Goal: Task Accomplishment & Management: Manage account settings

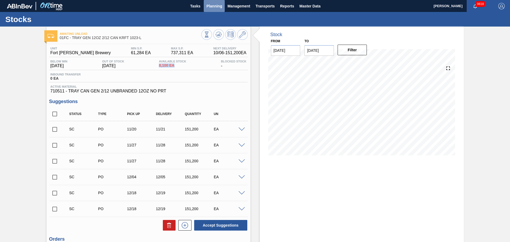
click at [219, 11] on button "Planning" at bounding box center [214, 6] width 21 height 12
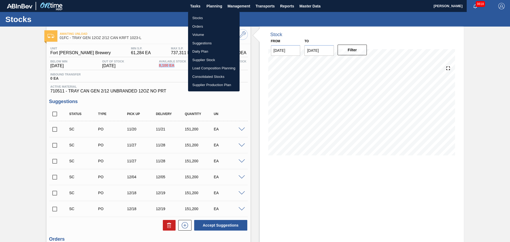
click at [198, 31] on li "Volume" at bounding box center [213, 35] width 51 height 8
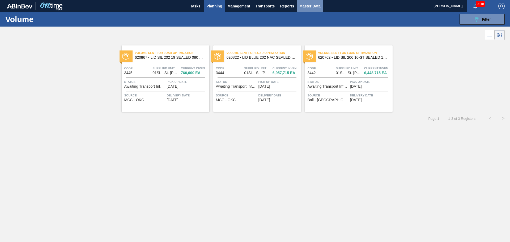
click at [311, 7] on span "Master Data" at bounding box center [309, 6] width 21 height 6
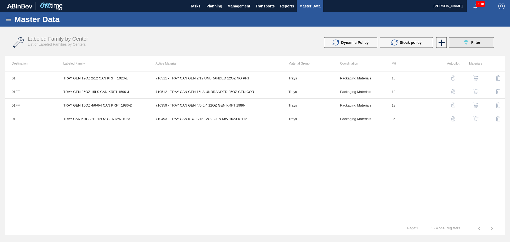
click at [465, 46] on button "089F7B8B-B2A5-4AFE-B5C0-19BA573D28AC Filter" at bounding box center [471, 42] width 45 height 11
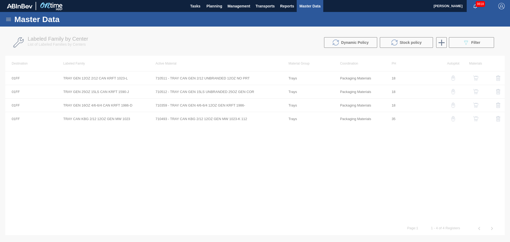
click at [10, 20] on icon at bounding box center [8, 19] width 5 height 3
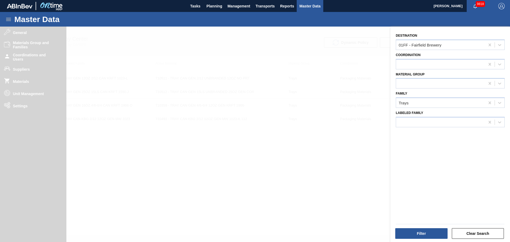
click at [30, 111] on div at bounding box center [255, 148] width 510 height 242
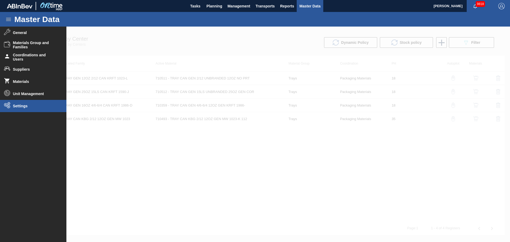
click at [28, 104] on span "Settings" at bounding box center [35, 106] width 44 height 4
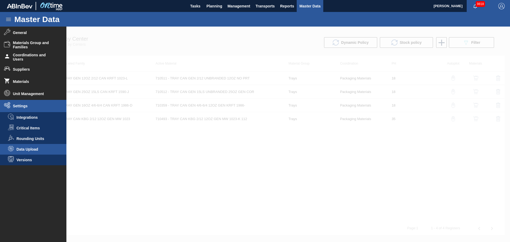
click at [32, 150] on span "Data Upload" at bounding box center [36, 149] width 41 height 4
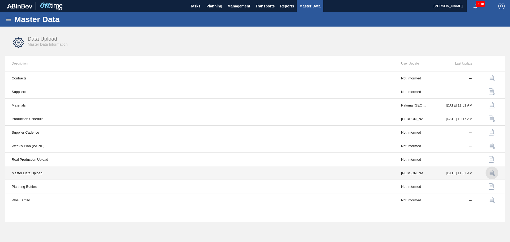
click at [492, 173] on img "button" at bounding box center [491, 173] width 6 height 6
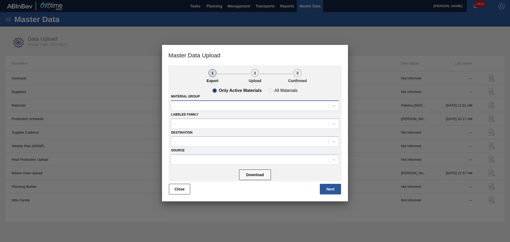
click at [233, 107] on div "-" at bounding box center [249, 106] width 157 height 8
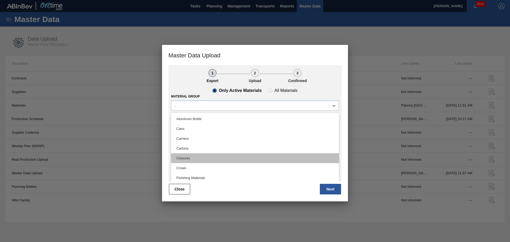
click at [202, 154] on div "Closures" at bounding box center [255, 158] width 168 height 10
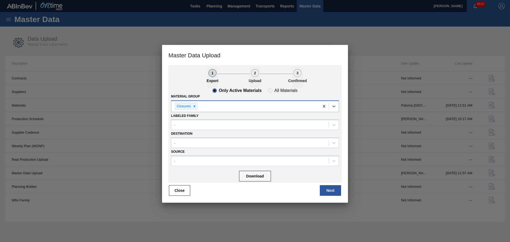
click at [229, 105] on div "Closures" at bounding box center [245, 106] width 148 height 11
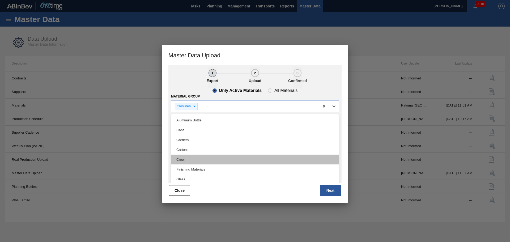
click at [205, 158] on div "Crown" at bounding box center [255, 159] width 168 height 10
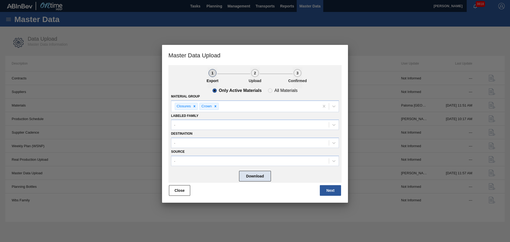
click at [250, 176] on button "Download" at bounding box center [255, 176] width 32 height 11
click at [172, 187] on button "Close" at bounding box center [179, 190] width 21 height 11
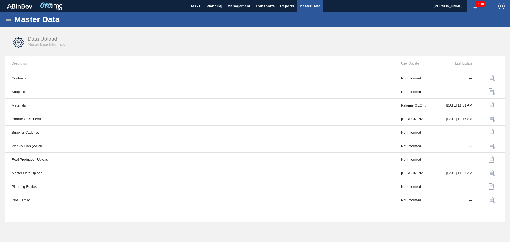
click at [9, 20] on icon at bounding box center [8, 19] width 6 height 6
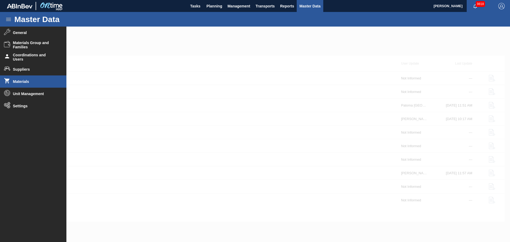
click at [21, 78] on li "Materials" at bounding box center [33, 81] width 66 height 12
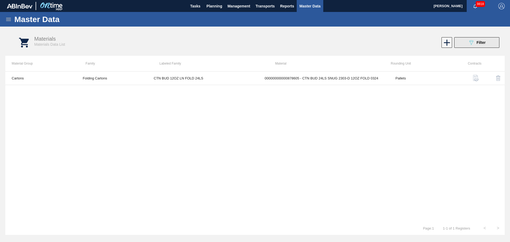
click at [460, 46] on button "089F7B8B-B2A5-4AFE-B5C0-19BA573D28AC Filter" at bounding box center [476, 42] width 45 height 11
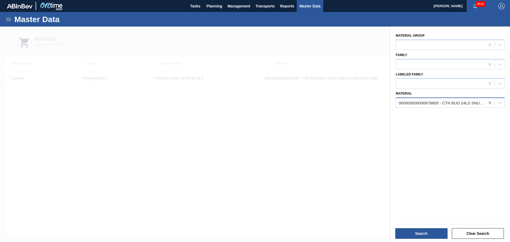
click at [489, 103] on icon at bounding box center [489, 102] width 5 height 5
paste input "631606"
type input "631606"
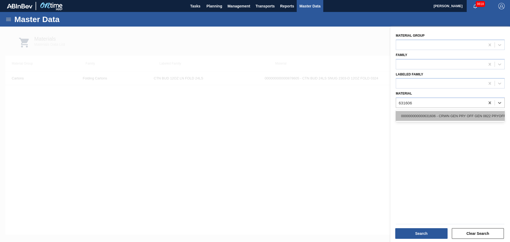
click at [427, 114] on div "000000000000631606 - CRWN GEN PRY OFF GEN 0822 PRYOFF 12 OZ G" at bounding box center [449, 116] width 109 height 10
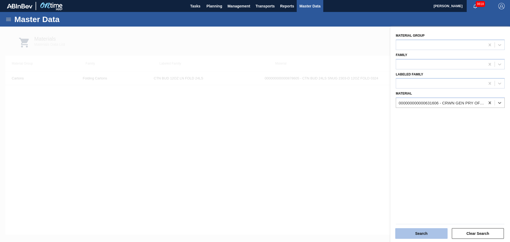
click at [429, 231] on button "Search" at bounding box center [421, 233] width 52 height 11
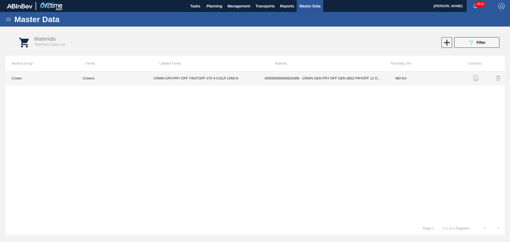
click at [387, 76] on td "000000000000631606 - CRWN GEN PRY OFF GEN 0822 PRYOFF 12 OZ G" at bounding box center [323, 78] width 131 height 14
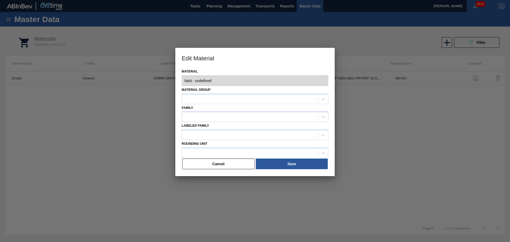
type input "631606 - 000000000000631606 - CRWN GEN PRY OFF GEN 0822 PRYOFF 12 OZ G"
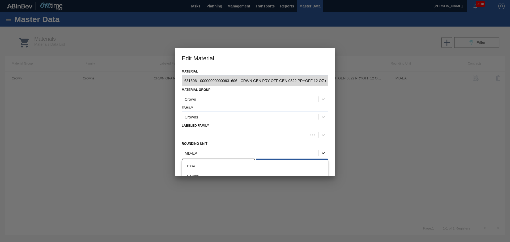
click at [322, 148] on div at bounding box center [323, 153] width 10 height 10
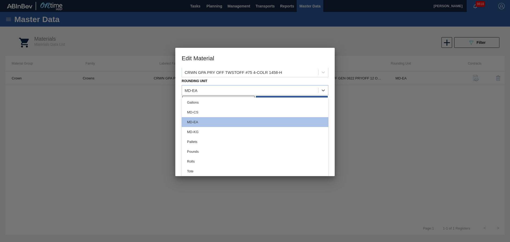
scroll to position [64, 0]
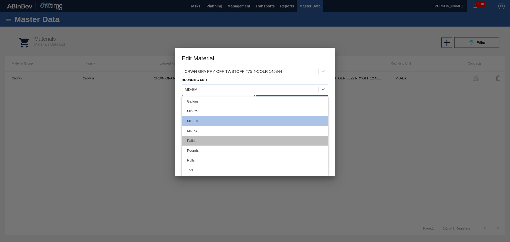
click at [196, 141] on div "Pallets" at bounding box center [255, 141] width 147 height 10
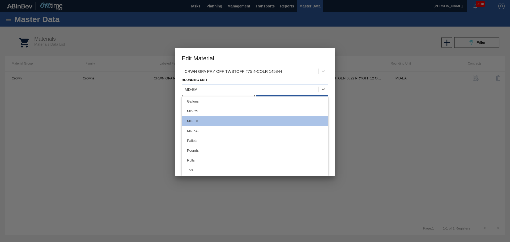
scroll to position [0, 0]
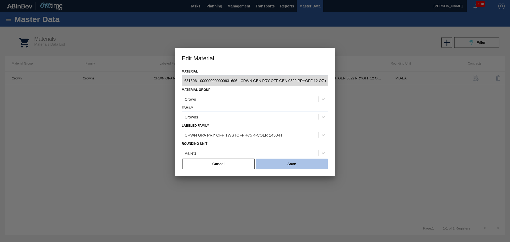
click at [294, 167] on button "Save" at bounding box center [292, 163] width 72 height 11
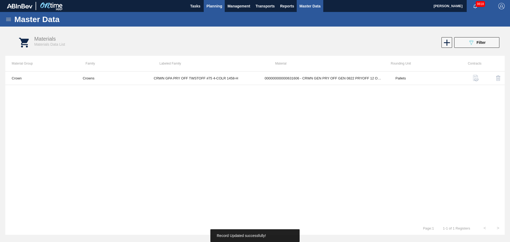
click at [211, 10] on button "Planning" at bounding box center [214, 6] width 21 height 12
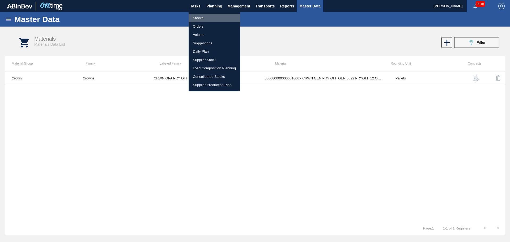
click at [199, 17] on li "Stocks" at bounding box center [213, 18] width 51 height 8
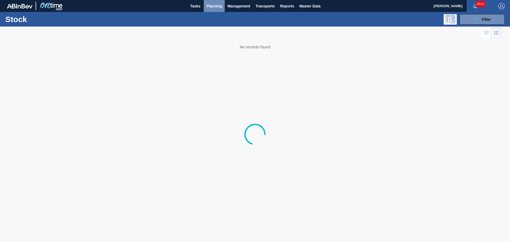
click at [211, 8] on span "Planning" at bounding box center [214, 6] width 16 height 6
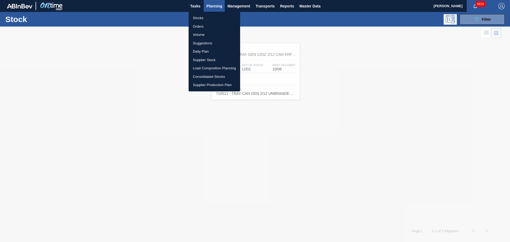
click at [206, 45] on li "Suggestions" at bounding box center [213, 43] width 51 height 8
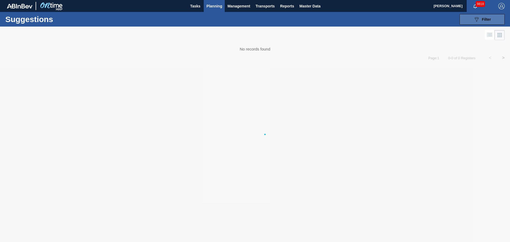
click at [476, 18] on icon "089F7B8B-B2A5-4AFE-B5C0-19BA573D28AC" at bounding box center [476, 19] width 6 height 6
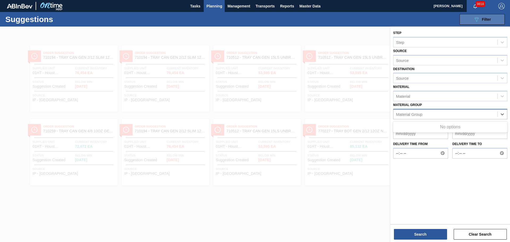
click at [415, 116] on div "Material Group" at bounding box center [409, 114] width 26 height 5
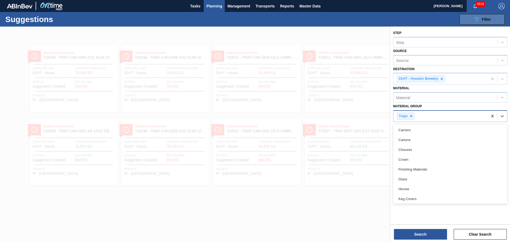
type Group "c"
click at [411, 117] on icon at bounding box center [411, 116] width 4 height 4
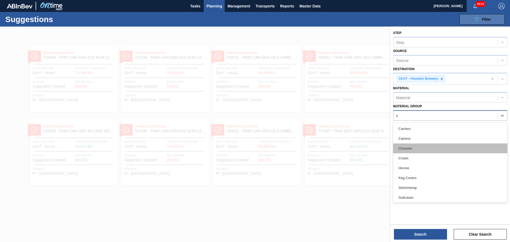
click at [409, 149] on div "Closures" at bounding box center [450, 148] width 114 height 10
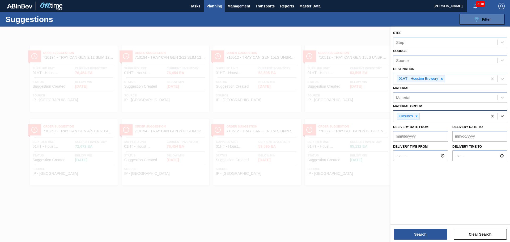
click at [429, 116] on div "Closures" at bounding box center [440, 116] width 94 height 11
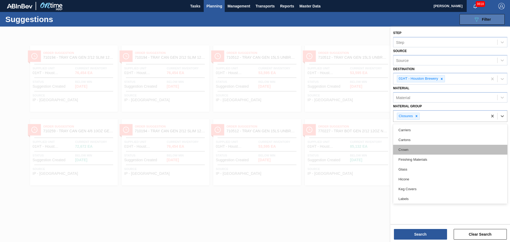
click at [423, 149] on div "Crown" at bounding box center [450, 150] width 114 height 10
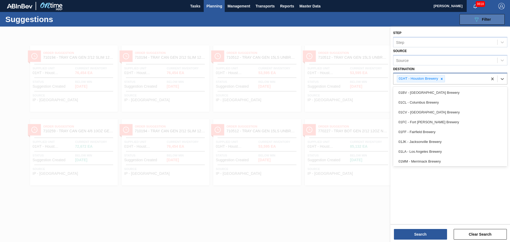
drag, startPoint x: 447, startPoint y: 79, endPoint x: 438, endPoint y: 82, distance: 9.6
click at [447, 79] on div "01HT - Houston Brewery" at bounding box center [440, 78] width 94 height 11
click at [439, 80] on div at bounding box center [441, 78] width 6 height 7
click at [432, 229] on button "Search" at bounding box center [420, 234] width 53 height 11
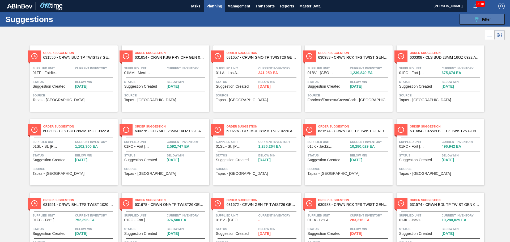
click at [487, 35] on icon at bounding box center [489, 35] width 6 height 6
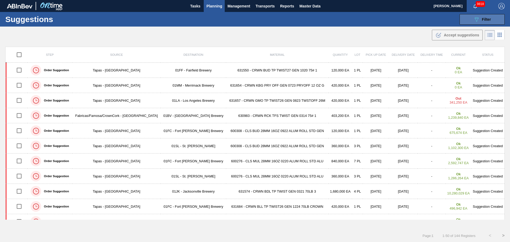
drag, startPoint x: 226, startPoint y: 70, endPoint x: 225, endPoint y: 51, distance: 19.1
click at [225, 45] on main "Tasks Planning Management Transports Reports Master Data [PERSON_NAME] 9818 Mar…" at bounding box center [255, 121] width 510 height 242
click at [363, 56] on th "Pick up Date" at bounding box center [376, 55] width 26 height 16
click at [354, 56] on span "Lot" at bounding box center [357, 54] width 6 height 3
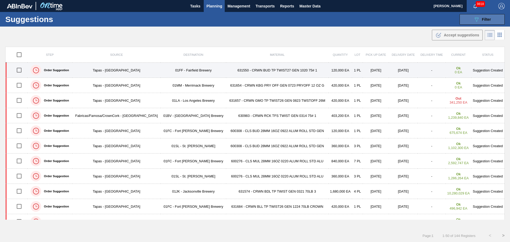
click at [352, 71] on td "1 PL" at bounding box center [357, 70] width 11 height 15
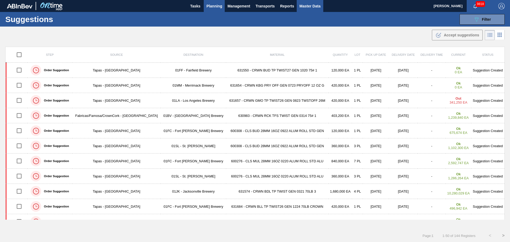
click at [318, 6] on span "Master Data" at bounding box center [309, 6] width 21 height 6
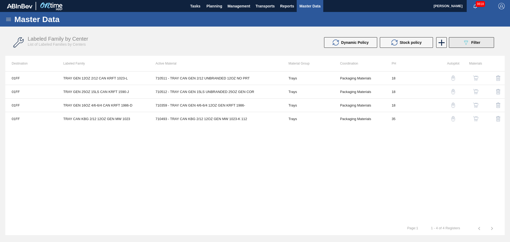
click at [478, 42] on span "Filter" at bounding box center [475, 42] width 9 height 4
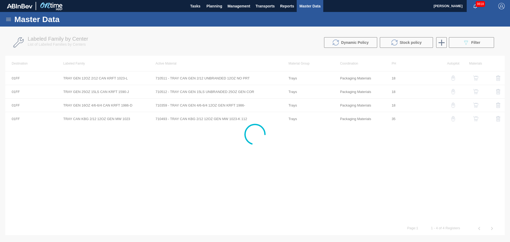
click at [7, 21] on icon at bounding box center [8, 19] width 6 height 6
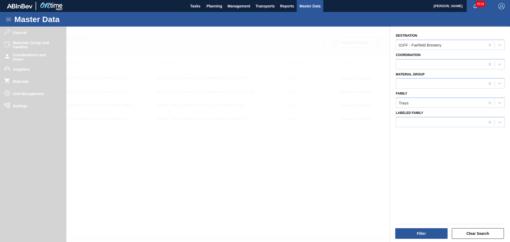
click at [23, 83] on div at bounding box center [255, 148] width 510 height 242
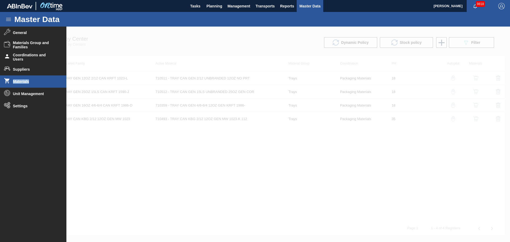
click at [23, 83] on span "Materials" at bounding box center [35, 81] width 44 height 4
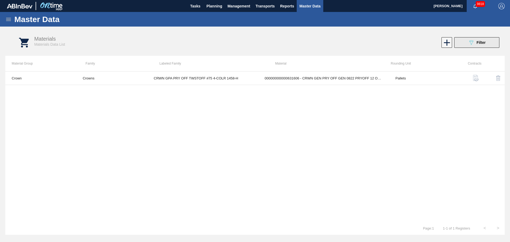
click at [495, 39] on button "089F7B8B-B2A5-4AFE-B5C0-19BA573D28AC Filter" at bounding box center [476, 42] width 45 height 11
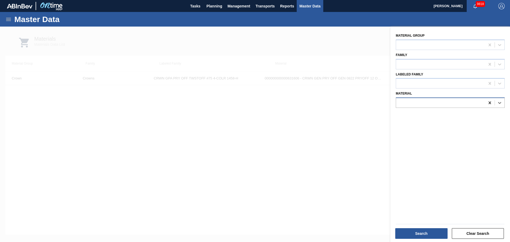
click at [489, 104] on icon at bounding box center [489, 102] width 5 height 5
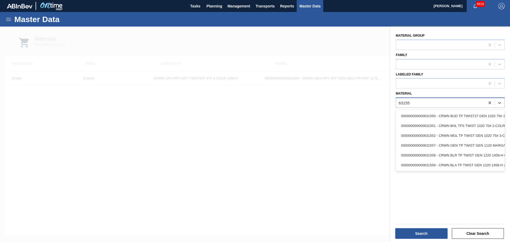
type input "631550"
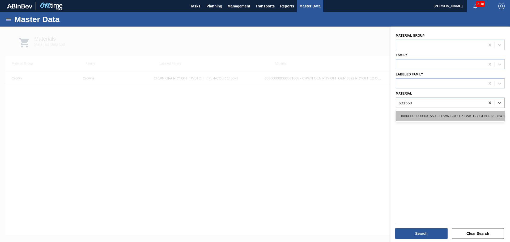
click at [428, 117] on div "000000000000631550 - CRWN BUD TP TWIST27 GEN 1020 75# 1-COLR" at bounding box center [449, 116] width 109 height 10
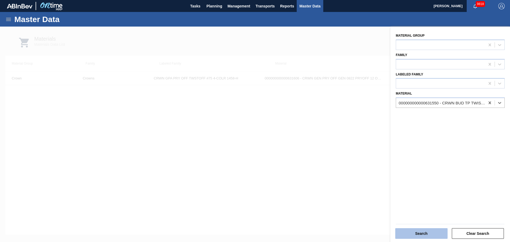
click at [424, 235] on button "Search" at bounding box center [421, 233] width 52 height 11
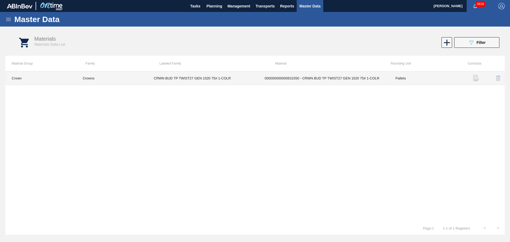
click at [298, 78] on td "000000000000631550 - CRWN BUD TP TWIST27 GEN 1020 75# 1-COLR" at bounding box center [323, 78] width 131 height 14
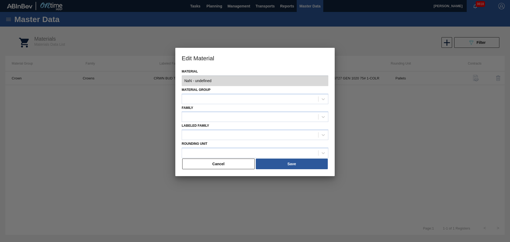
type input "631550 - 000000000000631550 - CRWN BUD TP TWIST27 GEN 1020 75# 1-COLR"
click at [213, 151] on div "Pallets" at bounding box center [250, 153] width 136 height 8
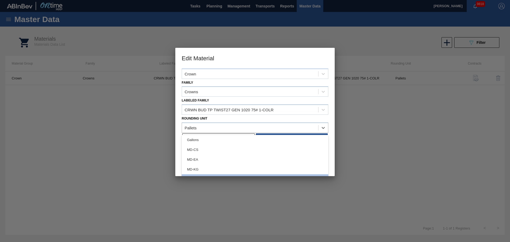
scroll to position [53, 0]
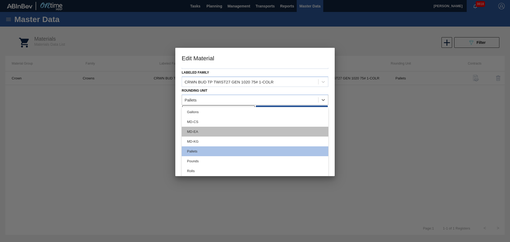
click at [207, 129] on div "MD-EA" at bounding box center [255, 132] width 147 height 10
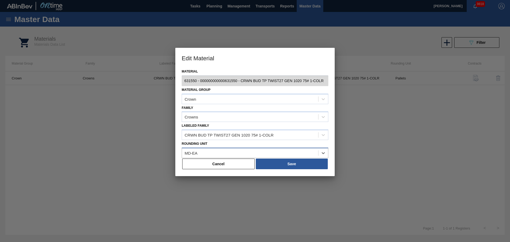
scroll to position [0, 0]
click at [271, 161] on button "Save" at bounding box center [292, 163] width 72 height 11
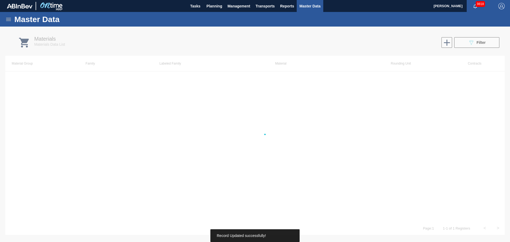
click at [303, 164] on div at bounding box center [255, 134] width 510 height 215
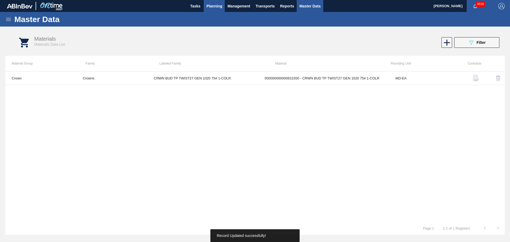
click at [218, 5] on span "Planning" at bounding box center [214, 6] width 16 height 6
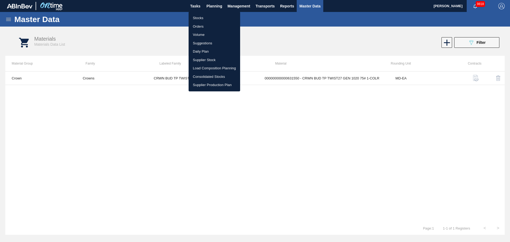
click at [199, 40] on li "Suggestions" at bounding box center [213, 43] width 51 height 8
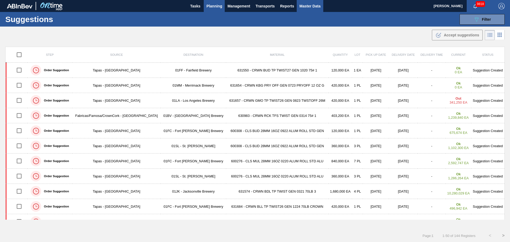
click at [307, 6] on span "Master Data" at bounding box center [309, 6] width 21 height 6
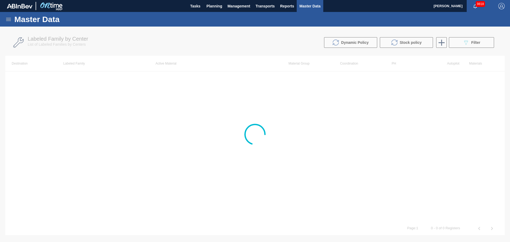
click at [7, 19] on icon at bounding box center [8, 19] width 5 height 3
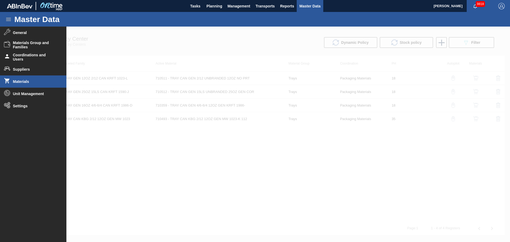
click at [25, 85] on li "Materials" at bounding box center [33, 81] width 66 height 12
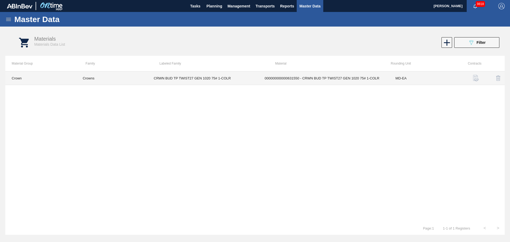
click at [335, 75] on td "000000000000631550 - CRWN BUD TP TWIST27 GEN 1020 75# 1-COLR" at bounding box center [323, 78] width 131 height 14
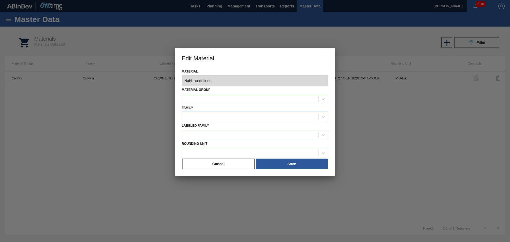
type input "631550 - 000000000000631550 - CRWN BUD TP TWIST27 GEN 1020 75# 1-COLR"
click at [320, 151] on div at bounding box center [323, 153] width 10 height 10
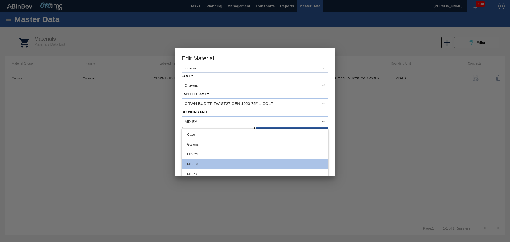
scroll to position [64, 0]
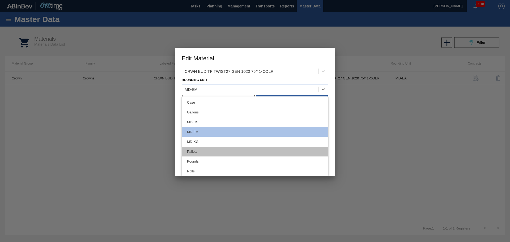
click at [194, 153] on div "Pallets" at bounding box center [255, 152] width 147 height 10
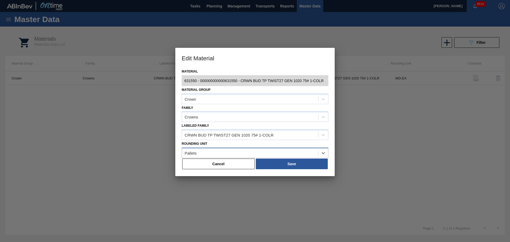
scroll to position [0, 0]
click at [297, 170] on div "Material 631550 - 000000000000631550 - CRWN BUD TP TWIST27 GEN 1020 75# 1-COLR …" at bounding box center [254, 122] width 159 height 108
click at [296, 165] on button "Save" at bounding box center [292, 163] width 72 height 11
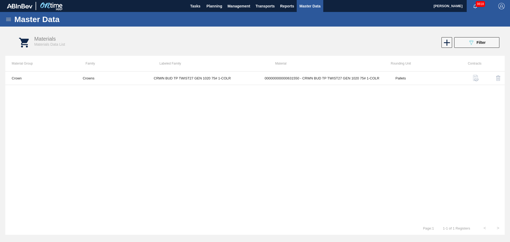
click at [348, 136] on div "Crown Crowns CRWN BUD TP TWIST27 GEN 1020 75# 1-COLR 000000000000631550 - CRWN …" at bounding box center [254, 146] width 499 height 150
click at [214, 6] on span "Planning" at bounding box center [214, 6] width 16 height 6
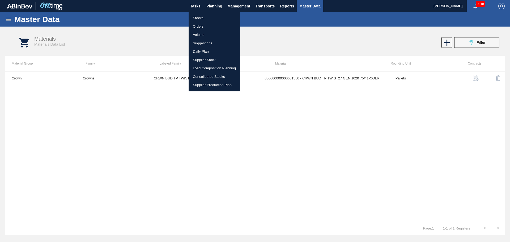
click at [201, 17] on li "Stocks" at bounding box center [213, 18] width 51 height 8
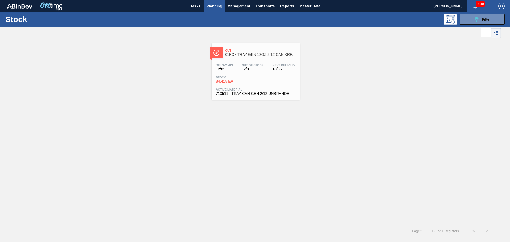
click at [211, 7] on span "Planning" at bounding box center [214, 6] width 16 height 6
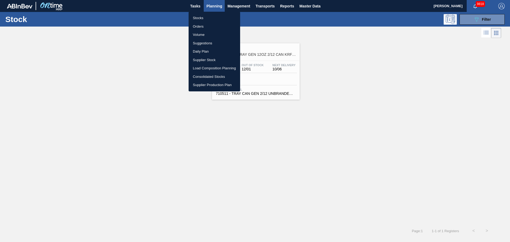
click at [201, 39] on li "Suggestions" at bounding box center [213, 43] width 51 height 8
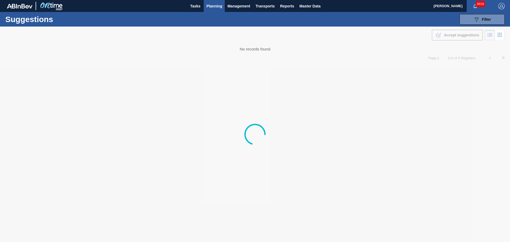
drag, startPoint x: 271, startPoint y: 49, endPoint x: 231, endPoint y: 55, distance: 40.3
click at [232, 55] on div at bounding box center [255, 134] width 510 height 215
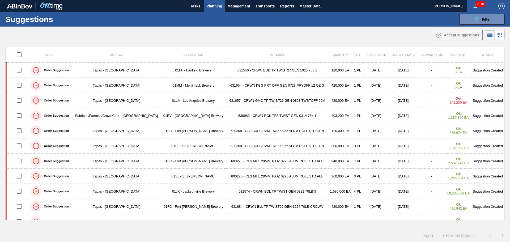
click at [216, 8] on span "Planning" at bounding box center [214, 6] width 16 height 6
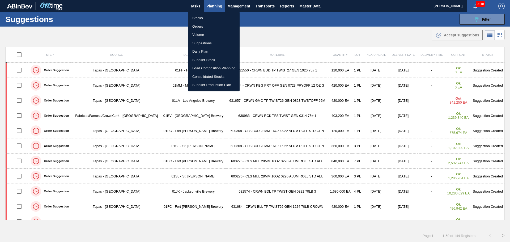
drag, startPoint x: 495, startPoint y: 32, endPoint x: 490, endPoint y: 36, distance: 6.0
click at [495, 33] on div at bounding box center [255, 121] width 510 height 242
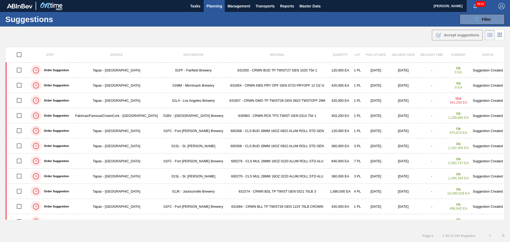
click at [501, 0] on body "Tasks Planning Management Transports Reports Master Data [PERSON_NAME] 9818 Mar…" at bounding box center [255, 0] width 510 height 0
click at [496, 37] on icon at bounding box center [499, 35] width 6 height 6
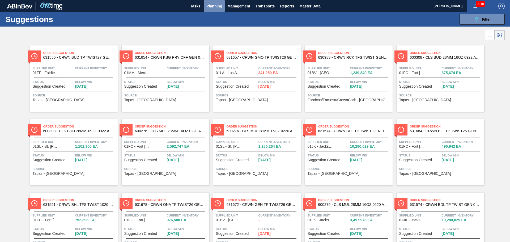
click at [215, 7] on span "Planning" at bounding box center [214, 6] width 16 height 6
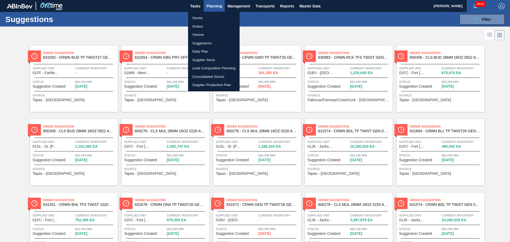
click at [203, 33] on li "Volume" at bounding box center [213, 35] width 51 height 8
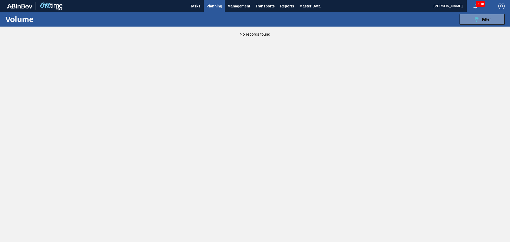
click at [469, 26] on div "089F7B8B-B2A5-4AFE-B5C0-19BA573D28AC Filter Volume Code WMS Transaction ID Step…" at bounding box center [296, 19] width 422 height 16
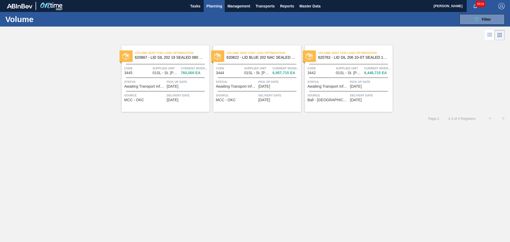
click at [468, 25] on div "089F7B8B-B2A5-4AFE-B5C0-19BA573D28AC Filter Volume Code WMS Transaction ID Step…" at bounding box center [296, 19] width 422 height 16
click at [468, 21] on button "089F7B8B-B2A5-4AFE-B5C0-19BA573D28AC Filter" at bounding box center [481, 19] width 45 height 11
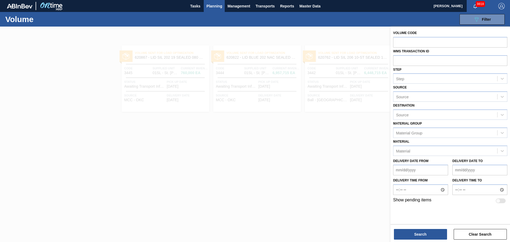
click at [313, 197] on div at bounding box center [255, 148] width 510 height 242
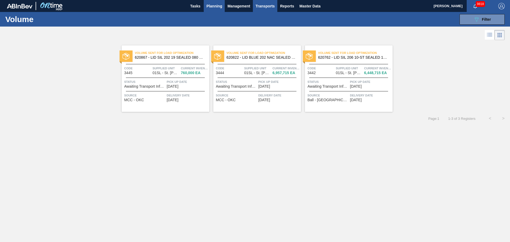
click at [270, 7] on span "Transports" at bounding box center [264, 6] width 19 height 6
click at [269, 24] on li "[GEOGRAPHIC_DATA]" at bounding box center [269, 26] width 45 height 8
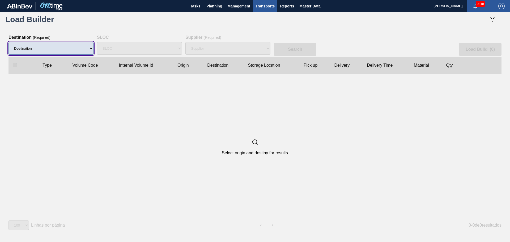
click at [61, 50] on select "Destination" at bounding box center [50, 48] width 85 height 13
select select "1"
click at [8, 42] on select "Destination 01BV - [GEOGRAPHIC_DATA] 01CL - [GEOGRAPHIC_DATA] 01CV - [GEOGRAPHI…" at bounding box center [50, 48] width 85 height 13
select select "N/A"
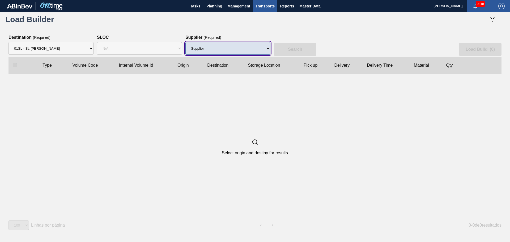
click at [221, 47] on select "Supplier 8329501 - ACCORD CARTON CO 8341298 - ACCREDO PACKAGING INC 8248341 - A…" at bounding box center [227, 48] width 85 height 13
select select "13"
click at [185, 42] on select "Supplier 8329501 - ACCORD CARTON CO 8341298 - ACCREDO PACKAGING INC 8248341 - A…" at bounding box center [227, 48] width 85 height 13
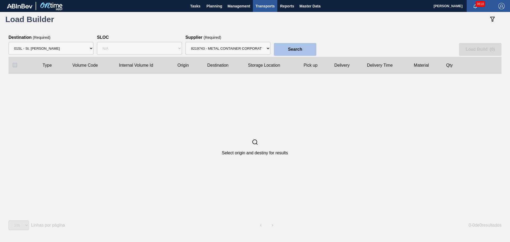
click at [0, 0] on slot "Search" at bounding box center [0, 0] width 0 height 0
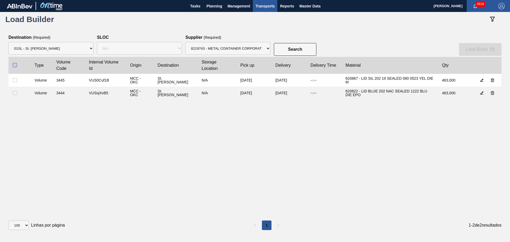
click at [15, 65] on input "checkbox" at bounding box center [15, 65] width 4 height 4
checkbox input "true"
click at [472, 45] on button "Load Build ( 2 )" at bounding box center [480, 49] width 42 height 13
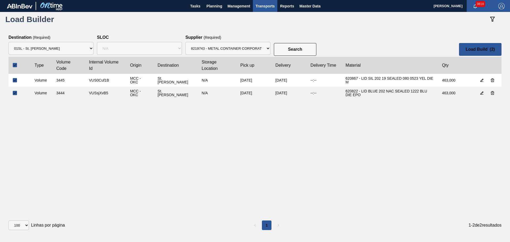
select select "Undefined"
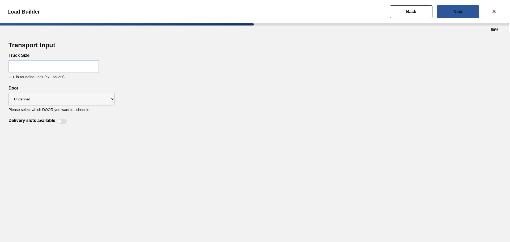
click at [30, 69] on input "text" at bounding box center [53, 66] width 90 height 13
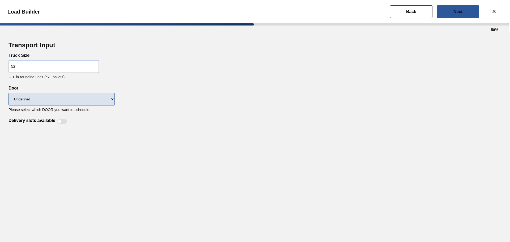
type input "52"
drag, startPoint x: 96, startPoint y: 95, endPoint x: 92, endPoint y: 98, distance: 5.1
click at [95, 95] on select "Undefined DDR99 DDR104" at bounding box center [61, 99] width 106 height 13
click at [88, 102] on select "Undefined DDR99 DDR104" at bounding box center [61, 99] width 106 height 13
select select "DDR99"
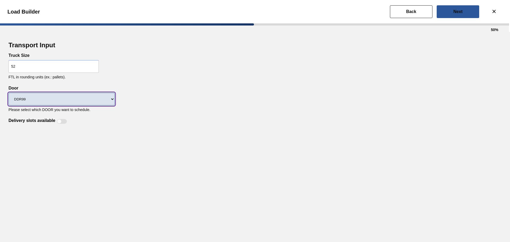
click at [8, 93] on select "Undefined DDR99 DDR104" at bounding box center [61, 99] width 106 height 13
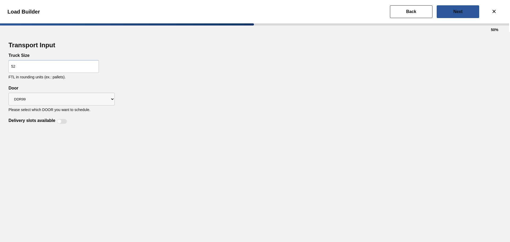
click at [61, 119] on div at bounding box center [62, 121] width 10 height 5
checkbox input "true"
click at [397, 12] on button "Back" at bounding box center [411, 11] width 42 height 13
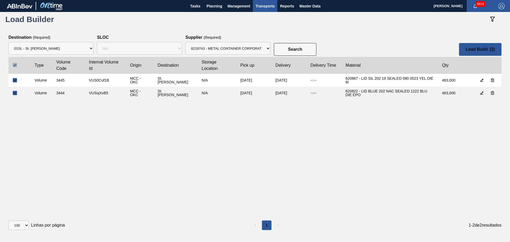
click at [15, 66] on input "checkbox" at bounding box center [15, 65] width 4 height 4
checkbox input "false"
select select
checkbox input "false"
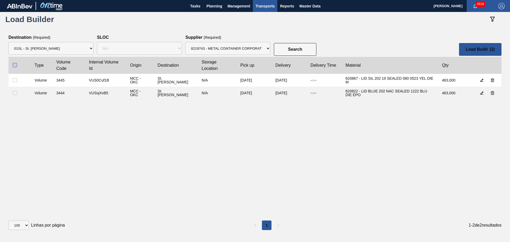
checkbox input "false"
click at [208, 9] on span "Planning" at bounding box center [214, 6] width 16 height 6
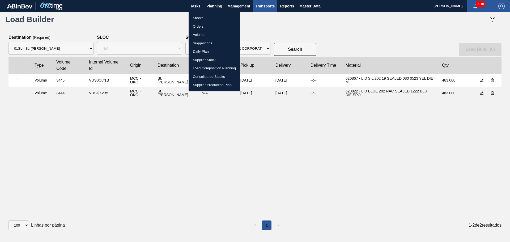
click at [194, 20] on li "Stocks" at bounding box center [213, 18] width 51 height 8
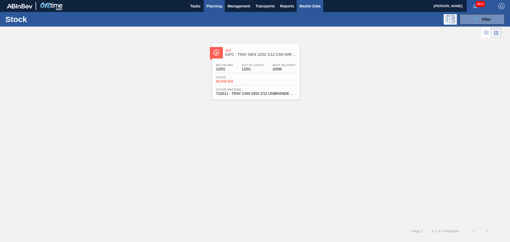
click at [321, 6] on button "Master Data" at bounding box center [309, 6] width 26 height 12
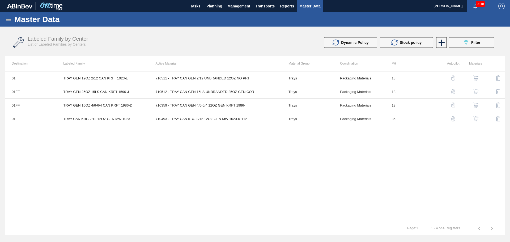
click at [7, 19] on icon at bounding box center [8, 19] width 6 height 6
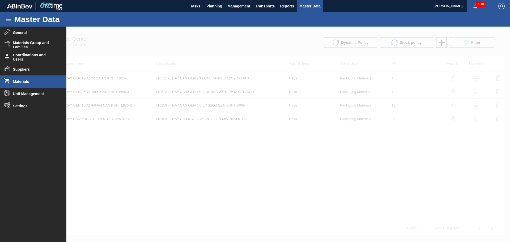
click at [23, 80] on span "Materials" at bounding box center [35, 81] width 44 height 4
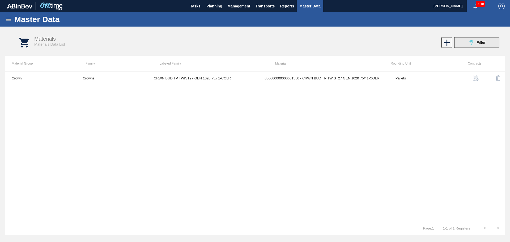
click at [474, 44] on div "089F7B8B-B2A5-4AFE-B5C0-19BA573D28AC Filter" at bounding box center [477, 42] width 18 height 6
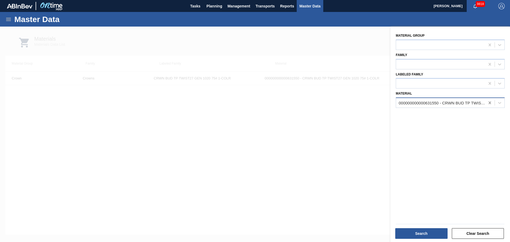
click at [487, 105] on icon at bounding box center [489, 102] width 5 height 5
paste input "631606"
type input "631606"
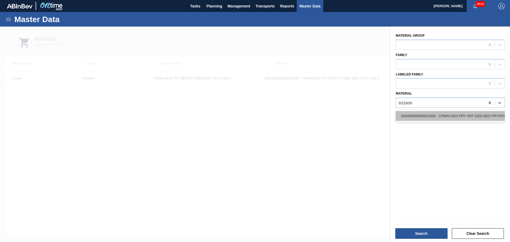
drag, startPoint x: 430, startPoint y: 122, endPoint x: 427, endPoint y: 117, distance: 6.0
click at [430, 122] on div "000000000000631606 - CRWN GEN PRY OFF GEN 0822 PRYOFF 12 OZ G" at bounding box center [449, 116] width 109 height 12
click at [427, 116] on div "000000000000631606 - CRWN GEN PRY OFF GEN 0822 PRYOFF 12 OZ G" at bounding box center [449, 116] width 109 height 10
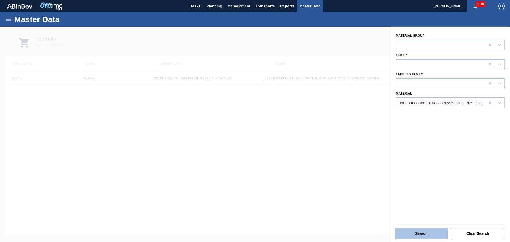
click at [423, 236] on button "Search" at bounding box center [421, 233] width 52 height 11
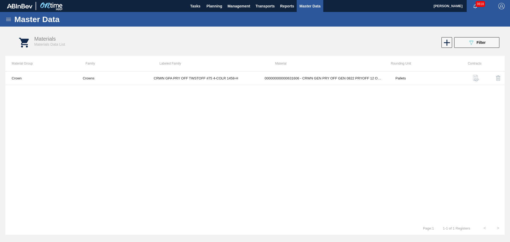
click at [469, 46] on button "089F7B8B-B2A5-4AFE-B5C0-19BA573D28AC Filter" at bounding box center [476, 42] width 45 height 11
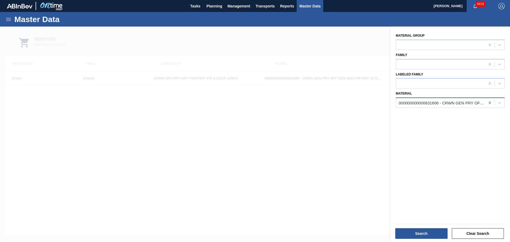
click at [490, 101] on icon at bounding box center [489, 102] width 5 height 5
paste input "631587"
type input "631587"
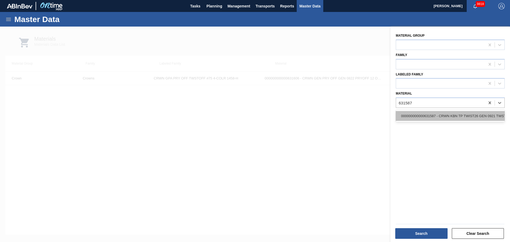
click at [411, 119] on div "000000000000631587 - CRWN KBN TP TWIST26 GEN 0921 TWSTOFF 22" at bounding box center [449, 116] width 109 height 10
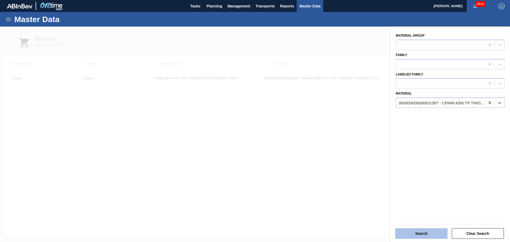
click at [430, 233] on button "Search" at bounding box center [421, 233] width 52 height 11
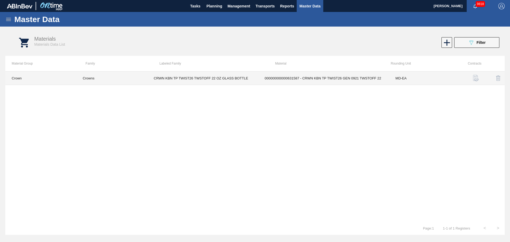
click at [400, 79] on td "MD-EA" at bounding box center [424, 78] width 71 height 14
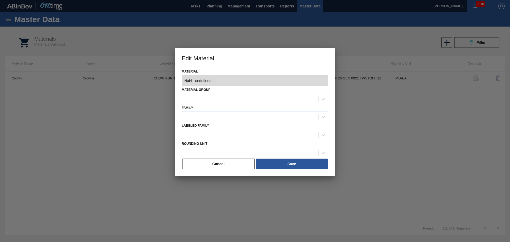
type input "631587 - 000000000000631587 - CRWN KBN TP TWIST26 GEN 0921 TWSTOFF 22"
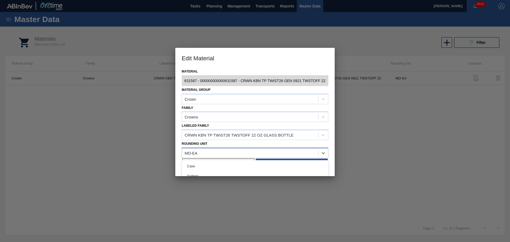
click at [236, 148] on div "MD-EA" at bounding box center [255, 153] width 147 height 10
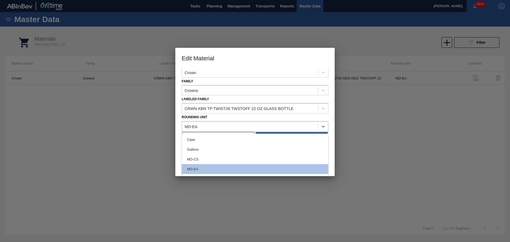
scroll to position [64, 0]
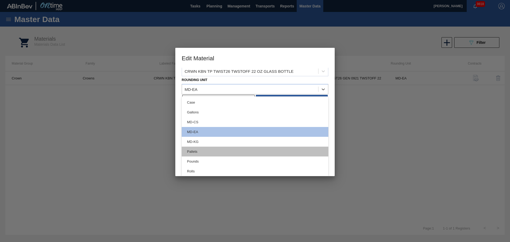
click at [211, 152] on div "Pallets" at bounding box center [255, 152] width 147 height 10
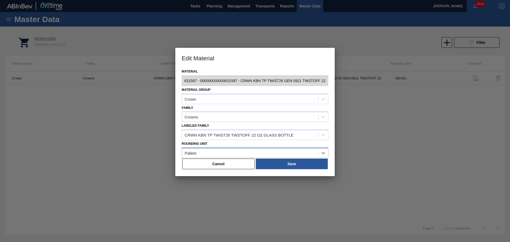
scroll to position [0, 0]
click at [301, 161] on button "Save" at bounding box center [292, 163] width 72 height 11
click at [293, 166] on button "Save" at bounding box center [292, 163] width 72 height 11
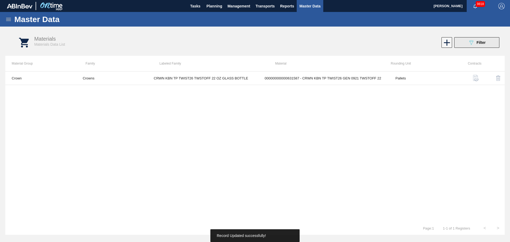
click at [463, 43] on button "089F7B8B-B2A5-4AFE-B5C0-19BA573D28AC Filter" at bounding box center [476, 42] width 45 height 11
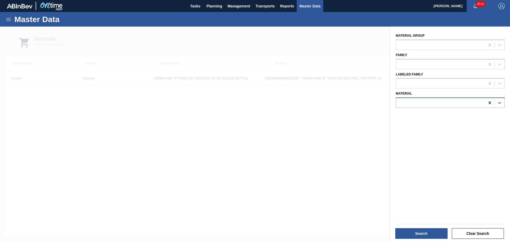
click at [488, 102] on icon at bounding box center [489, 102] width 2 height 3
paste input "631630"
type input "631630"
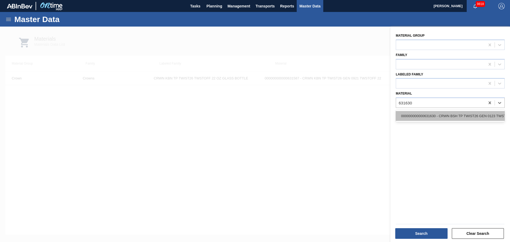
click at [444, 116] on div "000000000000631630 - CRWN BSH TP TWIST26 GEN 0123 TWSTOFF 12" at bounding box center [449, 116] width 109 height 10
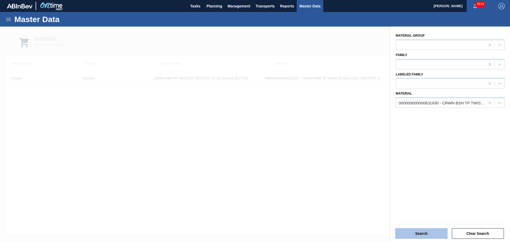
click at [419, 232] on button "Search" at bounding box center [421, 233] width 52 height 11
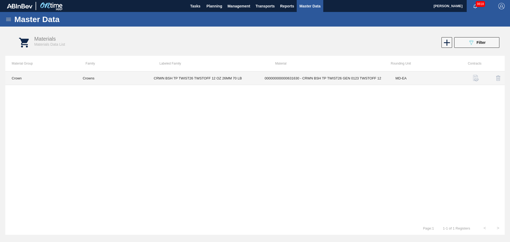
click at [402, 81] on td "MD-EA" at bounding box center [424, 78] width 71 height 14
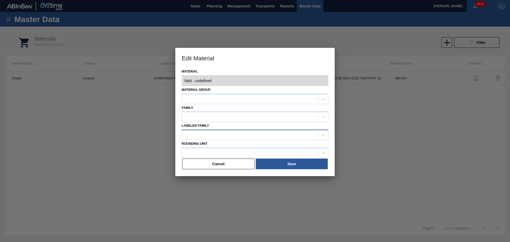
type input "631630 - 000000000000631630 - CRWN BSH TP TWIST26 GEN 0123 TWSTOFF 12"
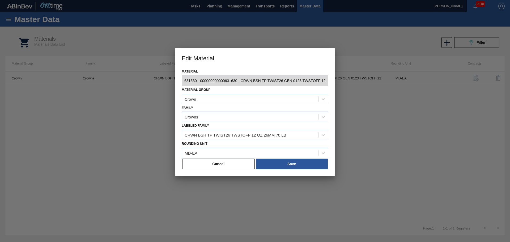
drag, startPoint x: 228, startPoint y: 147, endPoint x: 227, endPoint y: 150, distance: 3.2
click at [227, 149] on div "MD-EA" at bounding box center [255, 153] width 147 height 10
click at [227, 150] on div "MD-EA" at bounding box center [250, 153] width 136 height 8
click at [227, 151] on div "MD-EA" at bounding box center [250, 153] width 136 height 8
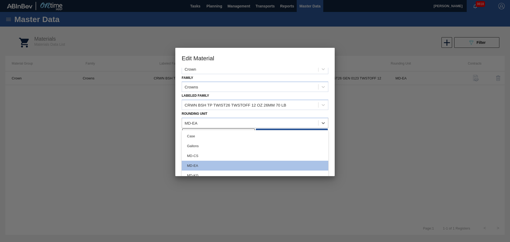
scroll to position [64, 0]
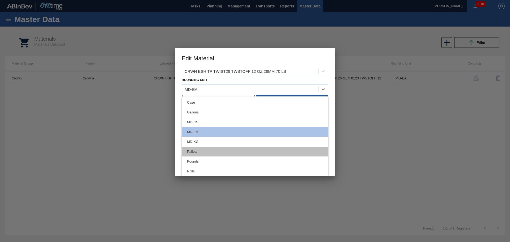
click at [192, 152] on div "Pallets" at bounding box center [255, 152] width 147 height 10
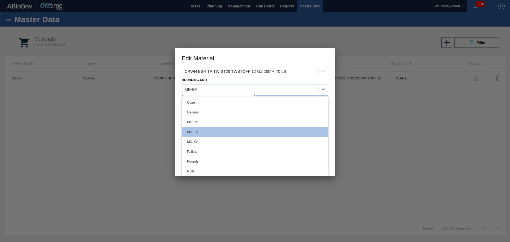
scroll to position [0, 0]
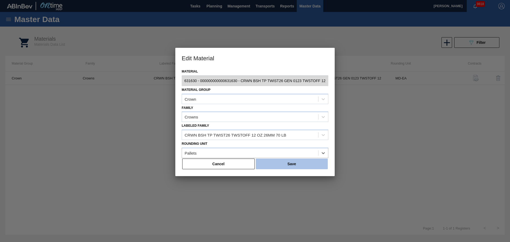
click at [281, 160] on button "Save" at bounding box center [292, 163] width 72 height 11
click at [282, 163] on button "Save" at bounding box center [292, 163] width 72 height 11
click at [283, 166] on button "Save" at bounding box center [292, 163] width 72 height 11
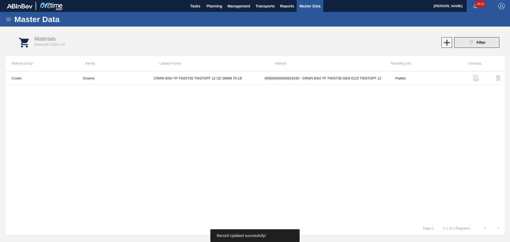
click at [460, 47] on button "089F7B8B-B2A5-4AFE-B5C0-19BA573D28AC Filter" at bounding box center [476, 42] width 45 height 11
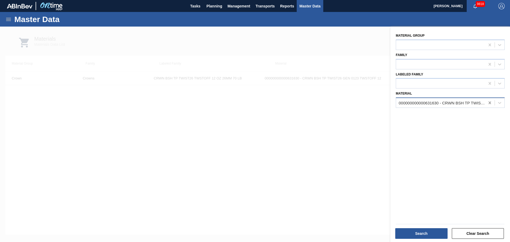
click at [487, 105] on icon at bounding box center [489, 102] width 5 height 5
paste input "631632"
type input "631632"
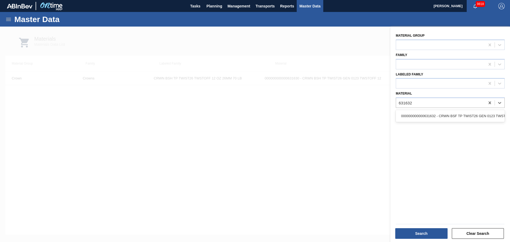
click at [441, 115] on div "000000000000631632 - CRWN BSF TP TWIST26 GEN 0123 TWSTOFF 12" at bounding box center [449, 116] width 109 height 10
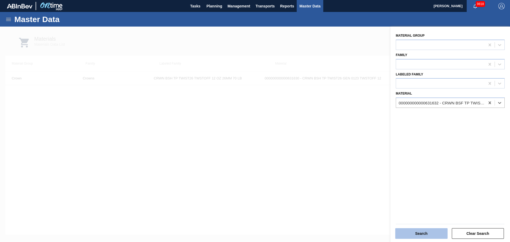
click at [428, 231] on button "Search" at bounding box center [421, 233] width 52 height 11
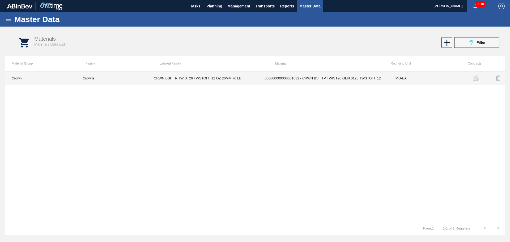
click at [318, 79] on td "000000000000631632 - CRWN BSF TP TWIST26 GEN 0123 TWSTOFF 12" at bounding box center [323, 78] width 131 height 14
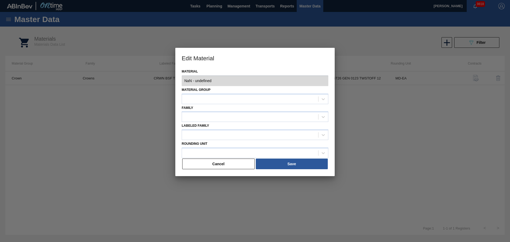
type input "631632 - 000000000000631632 - CRWN BSF TP TWIST26 GEN 0123 TWSTOFF 12"
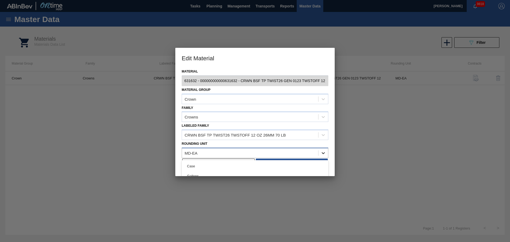
click at [324, 153] on icon at bounding box center [322, 152] width 5 height 5
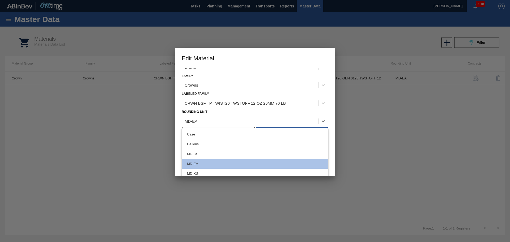
scroll to position [64, 0]
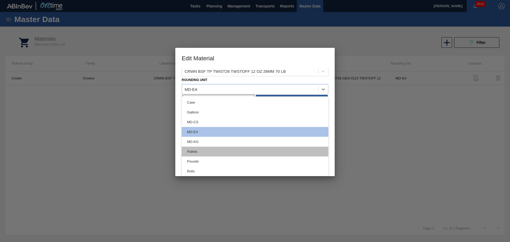
click at [217, 153] on div "Pallets" at bounding box center [255, 152] width 147 height 10
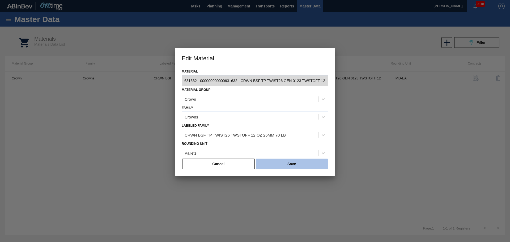
click at [311, 162] on button "Save" at bounding box center [292, 163] width 72 height 11
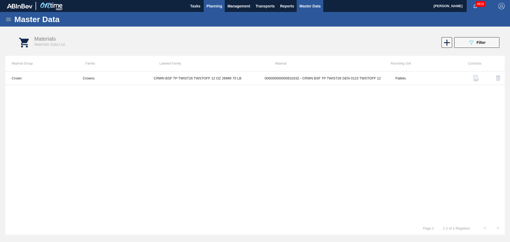
click at [214, 10] on button "Planning" at bounding box center [214, 6] width 21 height 12
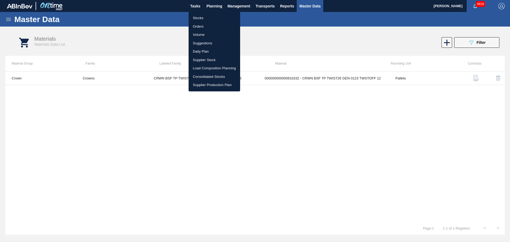
click at [484, 43] on div at bounding box center [255, 121] width 510 height 242
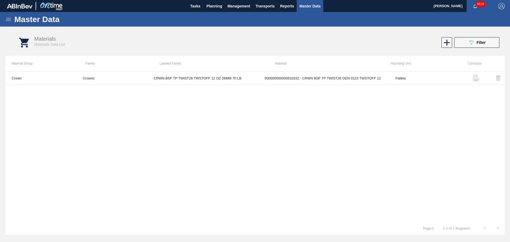
click at [474, 43] on div "Stocks Orders Volume Suggestions Daily Plan Supplier Stock Load Composition Pla…" at bounding box center [255, 121] width 510 height 242
click at [469, 46] on button "089F7B8B-B2A5-4AFE-B5C0-19BA573D28AC Filter" at bounding box center [476, 42] width 45 height 11
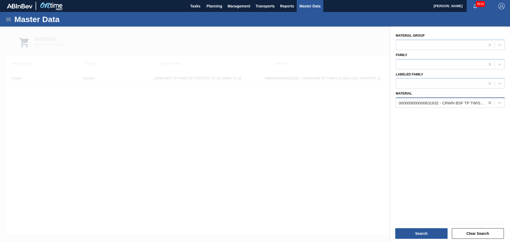
click at [489, 104] on icon at bounding box center [489, 102] width 2 height 3
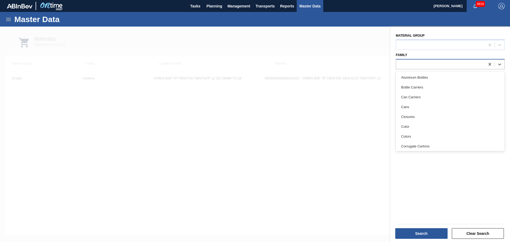
click at [419, 62] on div at bounding box center [440, 64] width 89 height 8
type input "f"
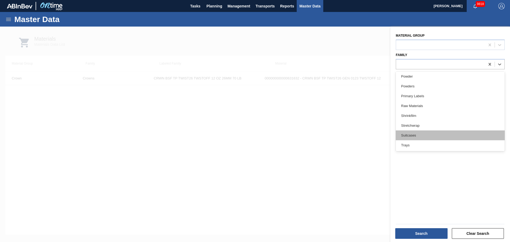
scroll to position [137, 0]
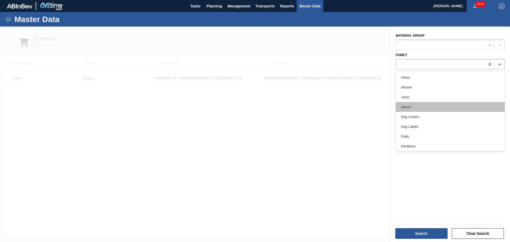
click at [411, 107] on div "Juices" at bounding box center [449, 107] width 109 height 10
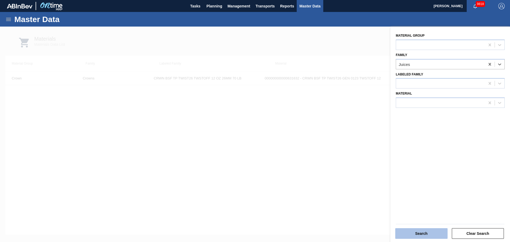
click at [420, 235] on button "Search" at bounding box center [421, 233] width 52 height 11
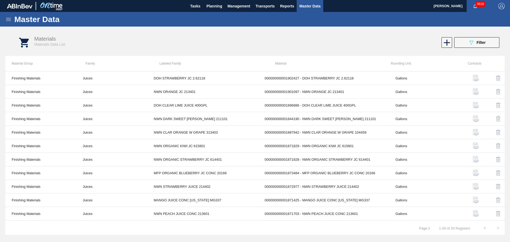
click at [6, 18] on icon at bounding box center [8, 19] width 6 height 6
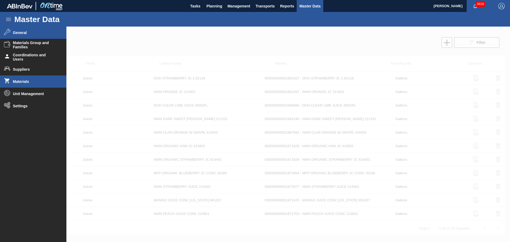
click at [22, 35] on li "General" at bounding box center [33, 33] width 66 height 12
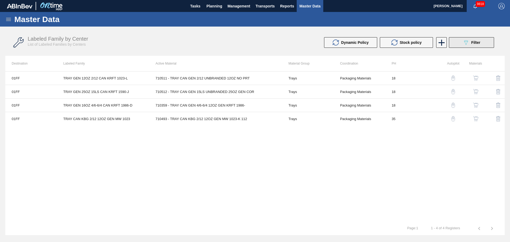
click at [472, 42] on span "Filter" at bounding box center [475, 42] width 9 height 4
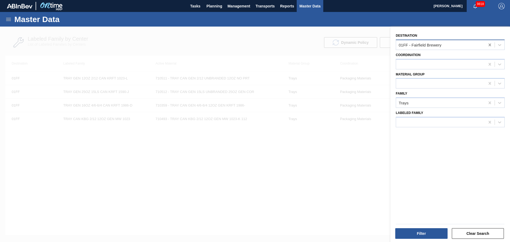
click at [488, 45] on icon at bounding box center [489, 45] width 2 height 3
click at [433, 84] on div at bounding box center [440, 84] width 89 height 8
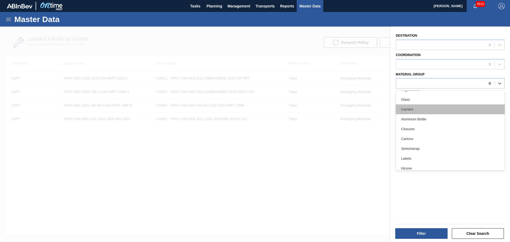
scroll to position [80, 0]
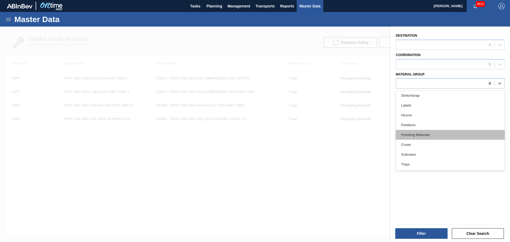
click at [417, 138] on div "Finishing Materials" at bounding box center [449, 135] width 109 height 10
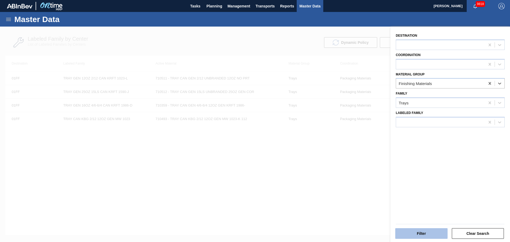
click at [420, 231] on button "Filter" at bounding box center [421, 233] width 52 height 11
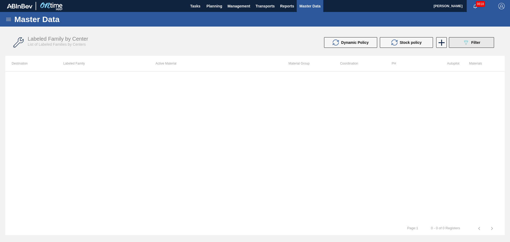
click at [472, 45] on div "089F7B8B-B2A5-4AFE-B5C0-19BA573D28AC Filter" at bounding box center [471, 42] width 18 height 6
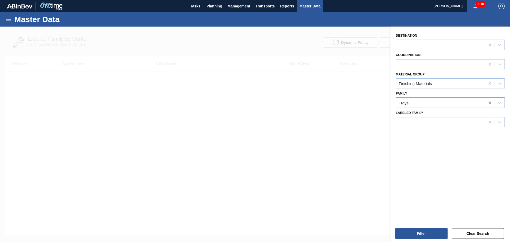
click at [487, 105] on icon at bounding box center [489, 102] width 5 height 5
click at [425, 234] on button "Filter" at bounding box center [421, 233] width 52 height 11
